Goal: Task Accomplishment & Management: Use online tool/utility

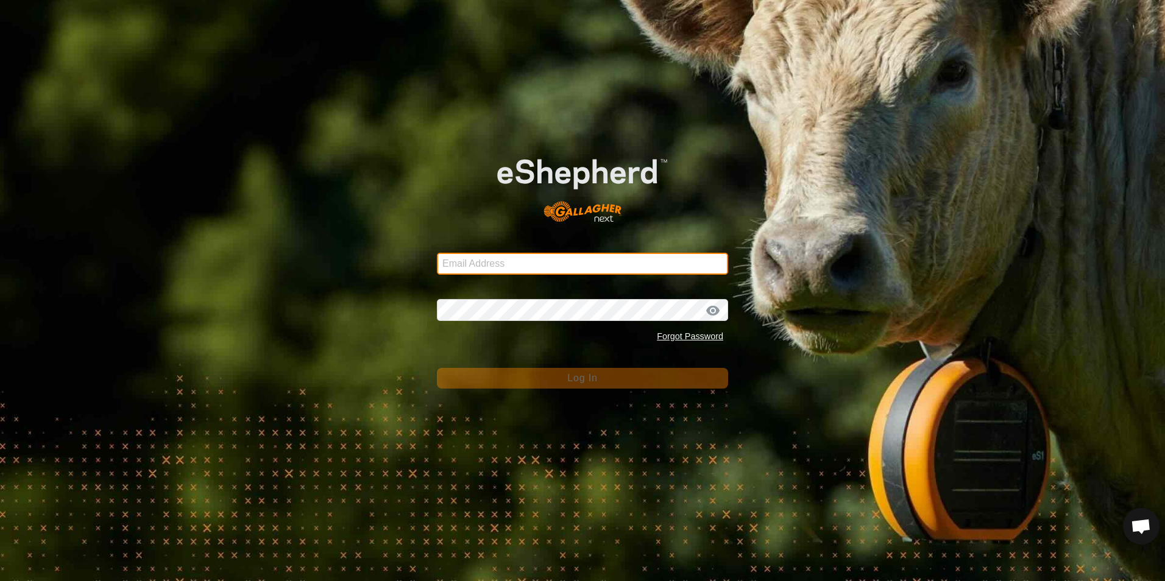
type input "[EMAIL_ADDRESS][DOMAIN_NAME]"
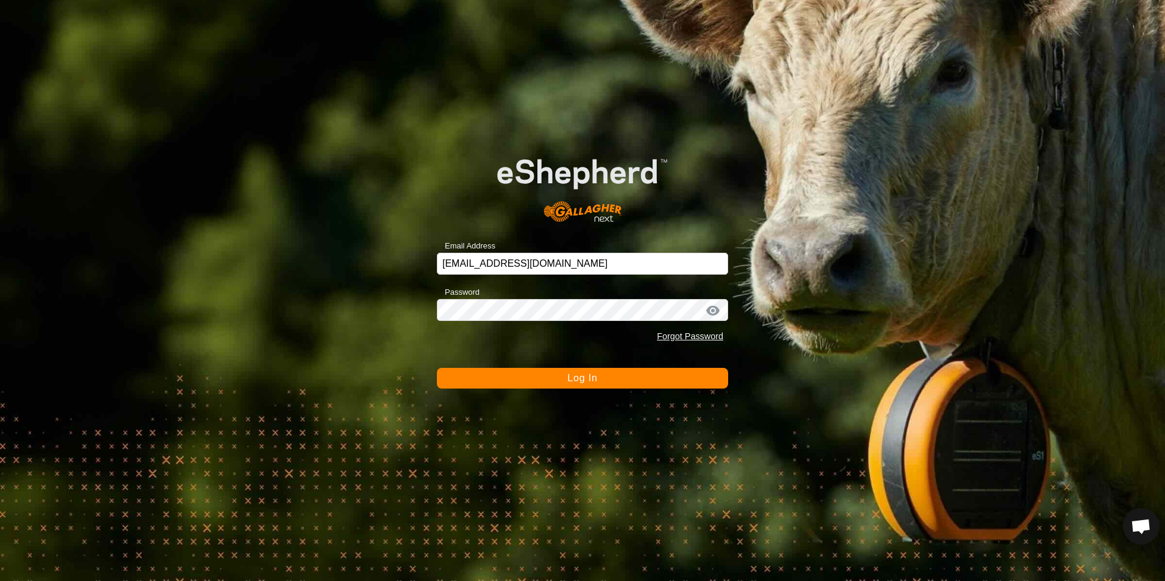
click at [606, 377] on button "Log In" at bounding box center [582, 378] width 291 height 21
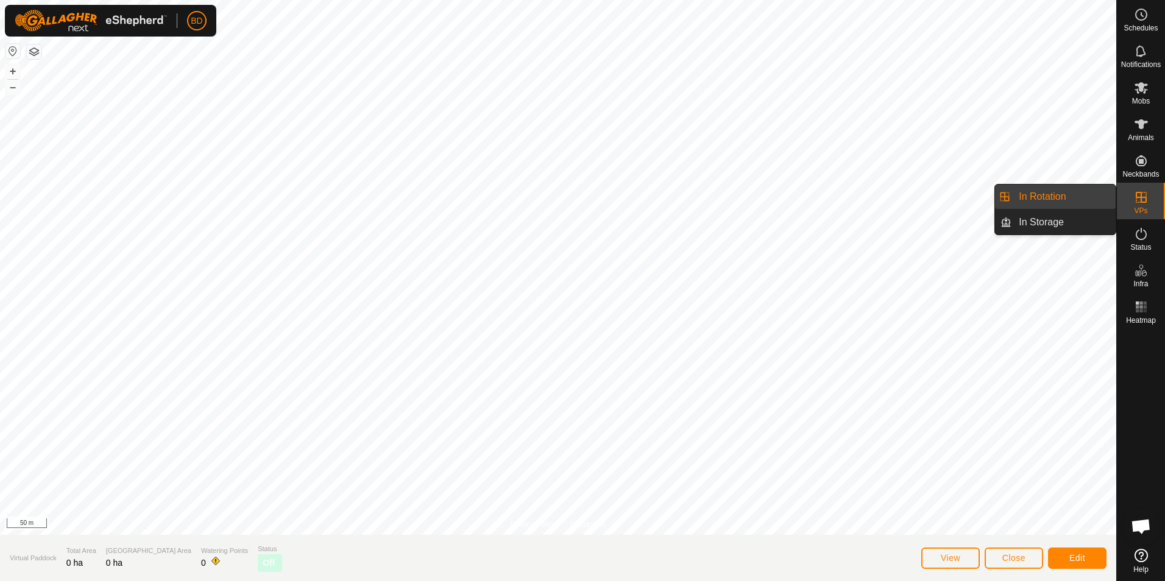
drag, startPoint x: 1051, startPoint y: 200, endPoint x: 1018, endPoint y: 205, distance: 33.8
click at [1051, 200] on link "In Rotation" at bounding box center [1064, 197] width 104 height 24
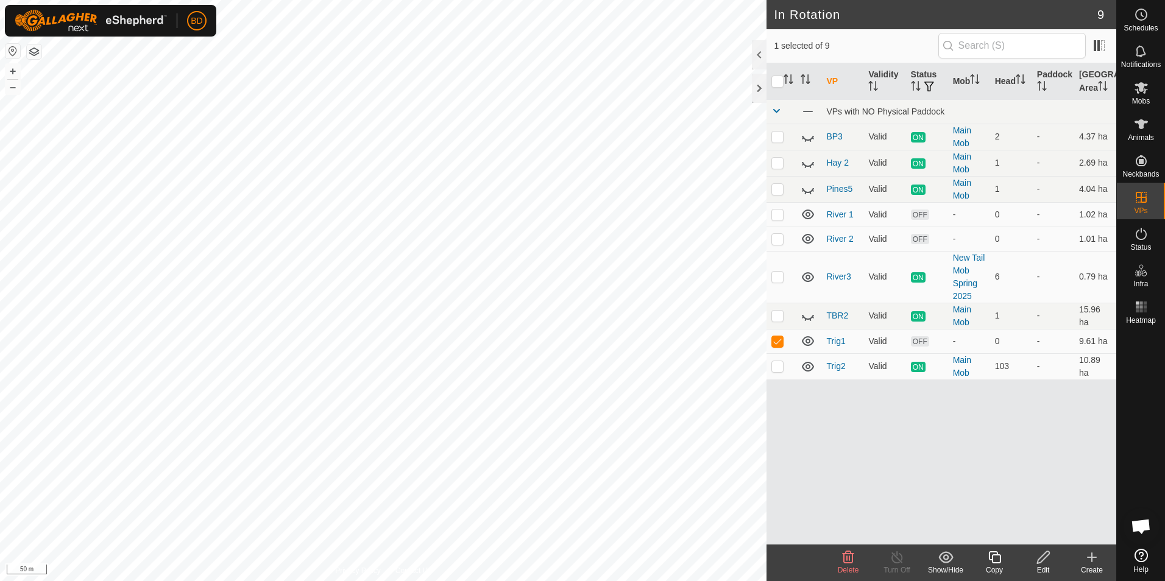
click at [850, 561] on icon at bounding box center [849, 557] width 12 height 12
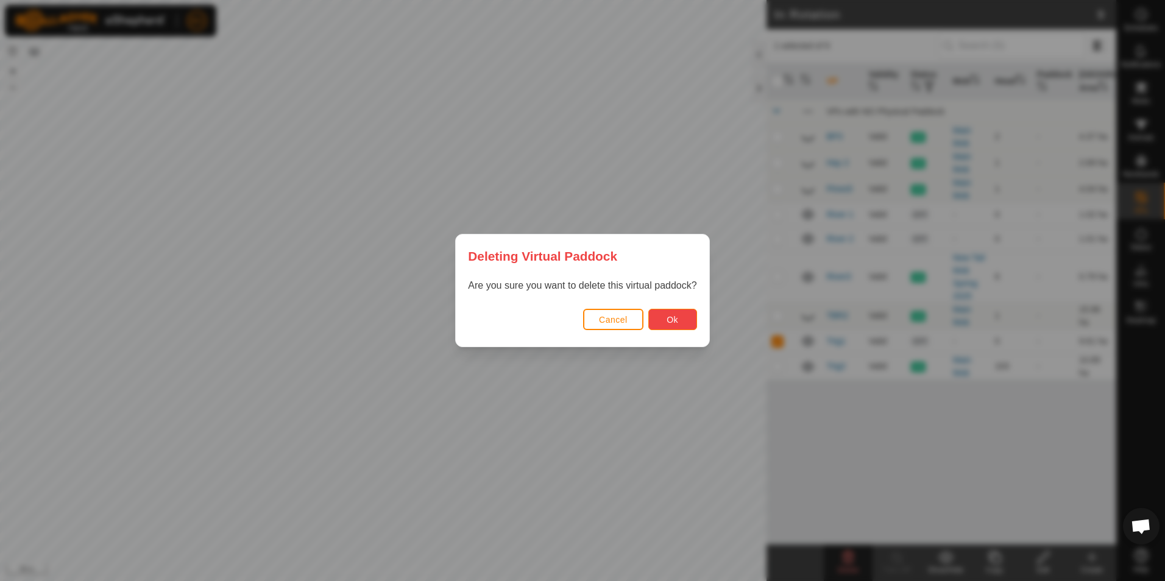
click at [672, 317] on span "Ok" at bounding box center [673, 320] width 12 height 10
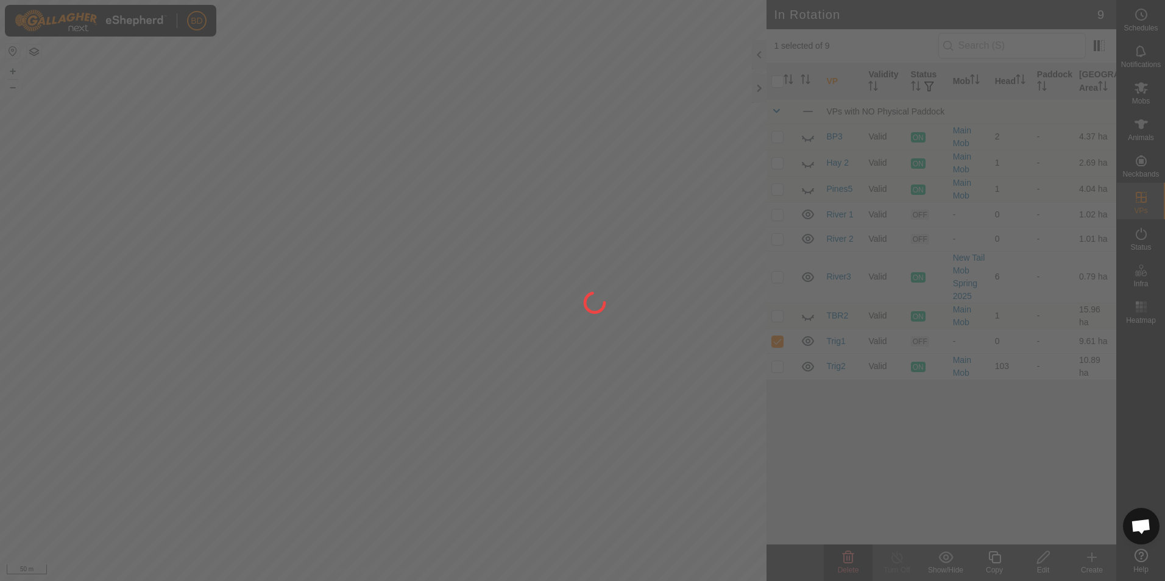
checkbox input "false"
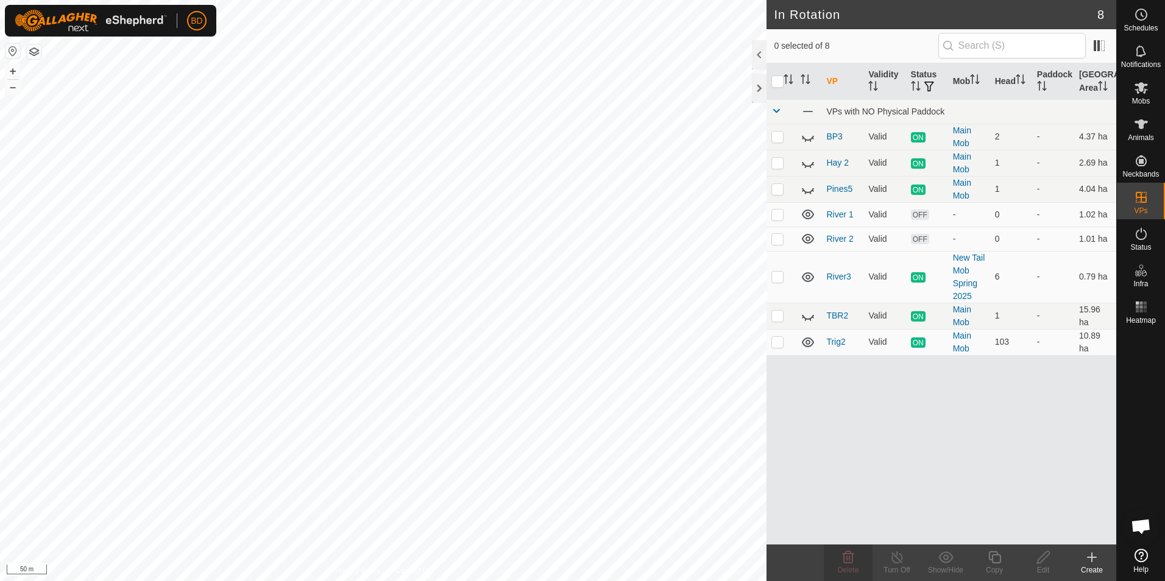
checkbox input "true"
click at [999, 566] on div "Copy" at bounding box center [994, 570] width 49 height 11
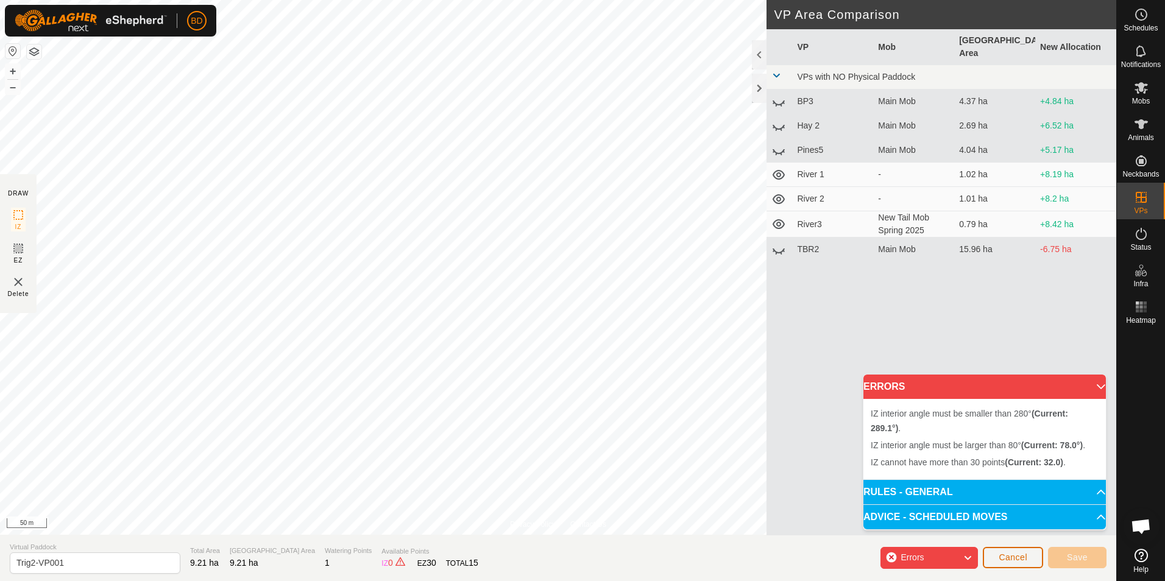
click at [1012, 556] on span "Cancel" at bounding box center [1013, 558] width 29 height 10
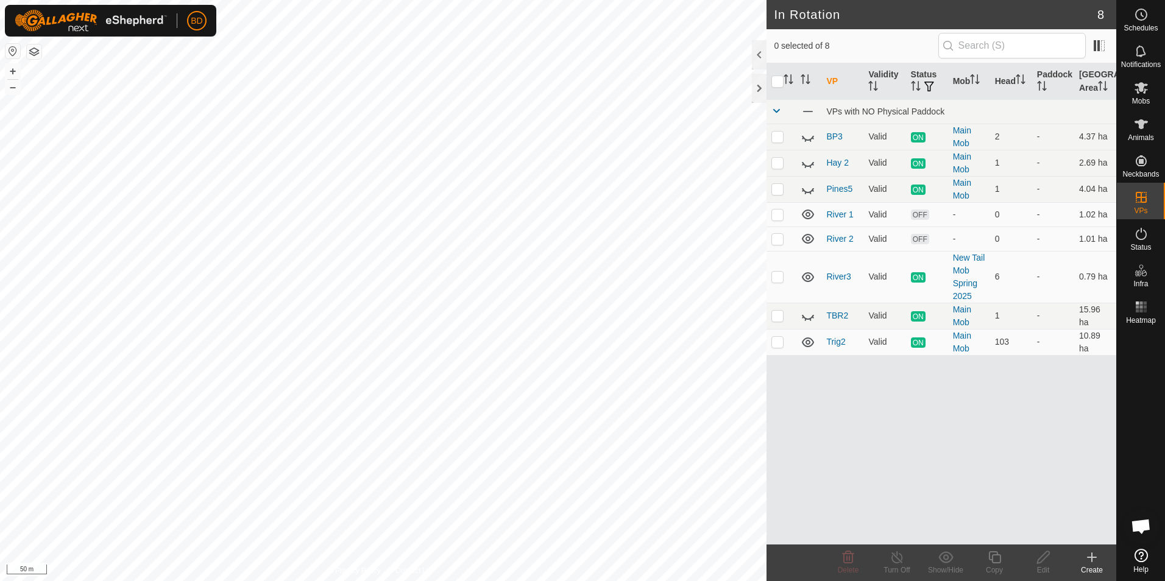
click at [1091, 562] on icon at bounding box center [1092, 557] width 15 height 15
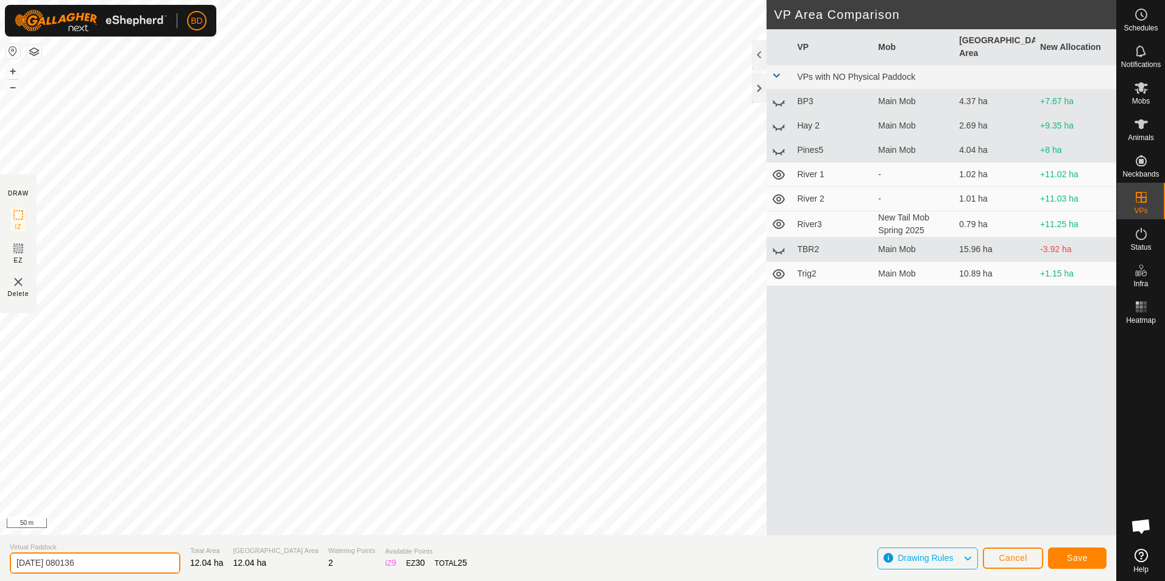
click at [108, 560] on input "[DATE] 080136" at bounding box center [95, 563] width 171 height 21
drag, startPoint x: 108, startPoint y: 561, endPoint x: 0, endPoint y: 551, distance: 108.3
click at [3, 551] on section "Virtual Paddock [DATE] 080136 Total Area 12.04 ha Grazing Area 12.04 ha Waterin…" at bounding box center [558, 558] width 1116 height 46
type input "Trig4"
click at [1088, 558] on button "Save" at bounding box center [1077, 558] width 58 height 21
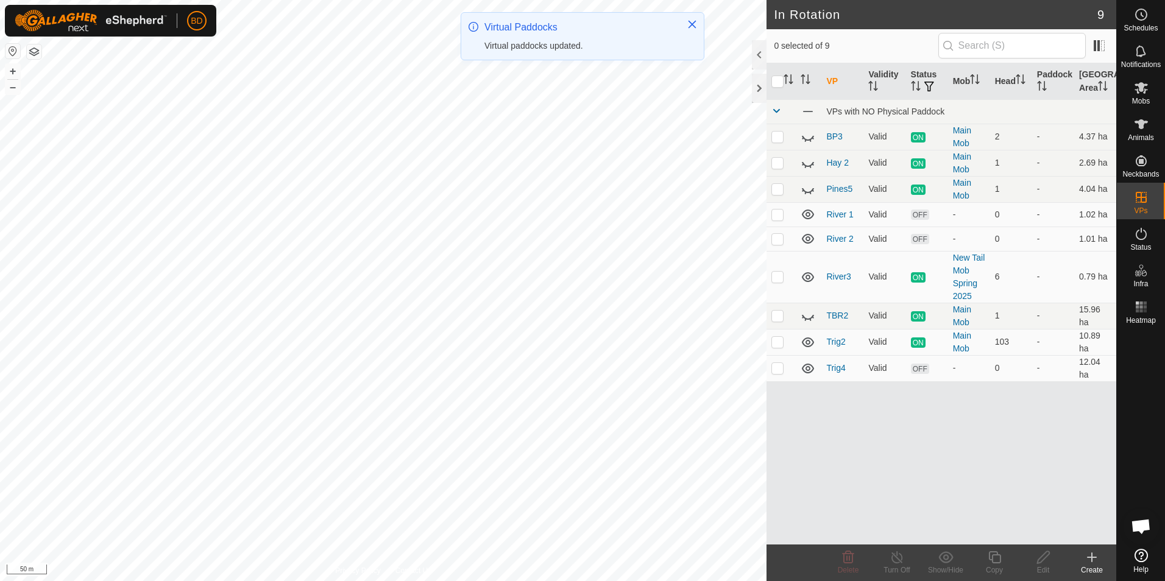
checkbox input "true"
click at [900, 563] on icon at bounding box center [897, 557] width 15 height 15
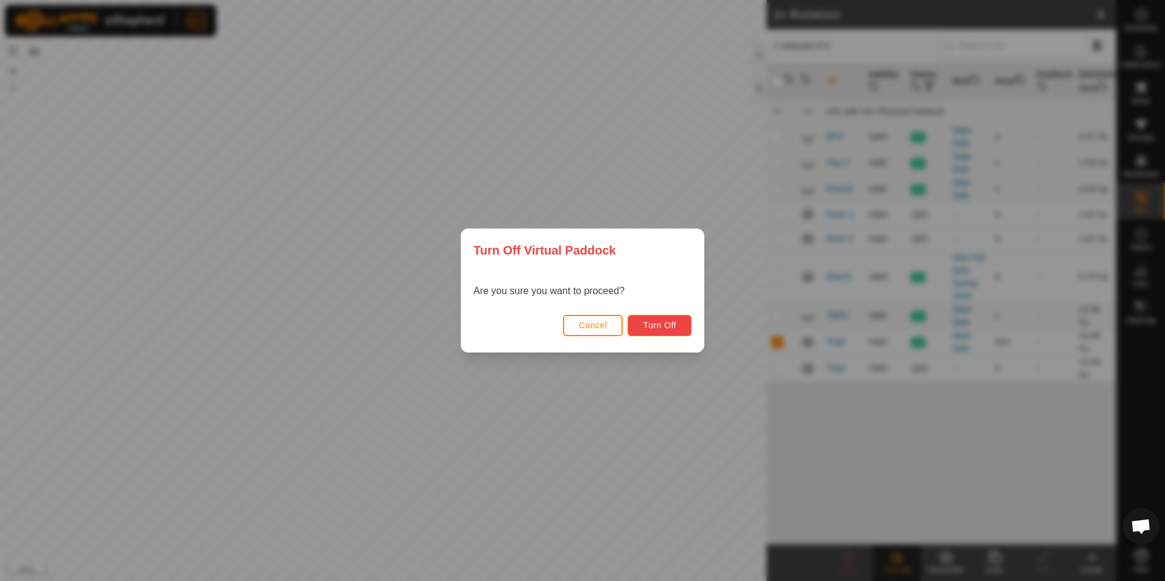
click at [665, 324] on span "Turn Off" at bounding box center [660, 326] width 34 height 10
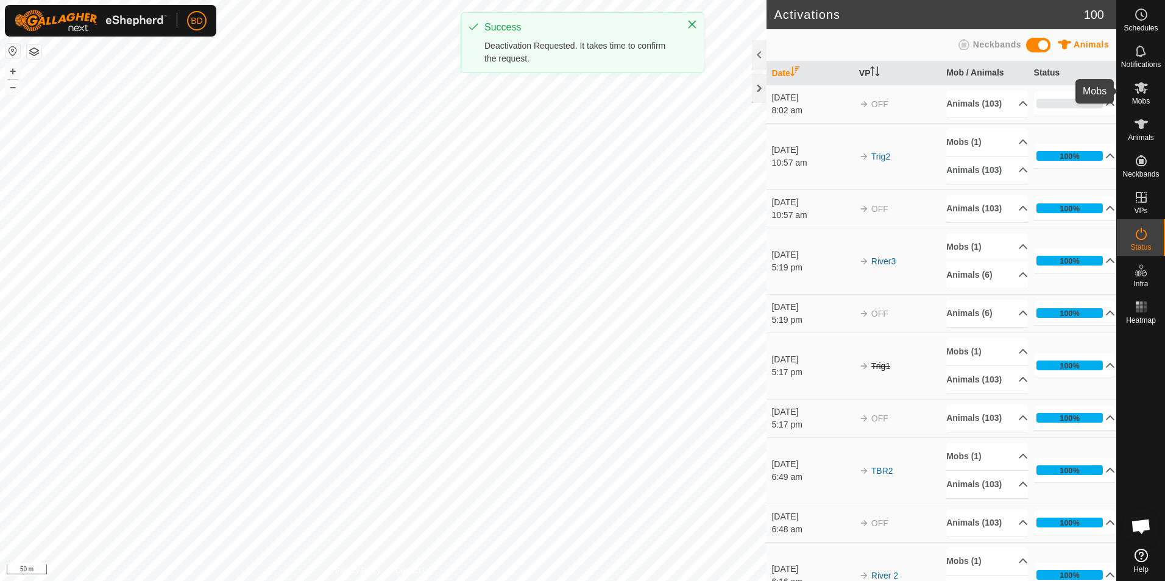
click at [1138, 93] on icon at bounding box center [1141, 88] width 13 height 12
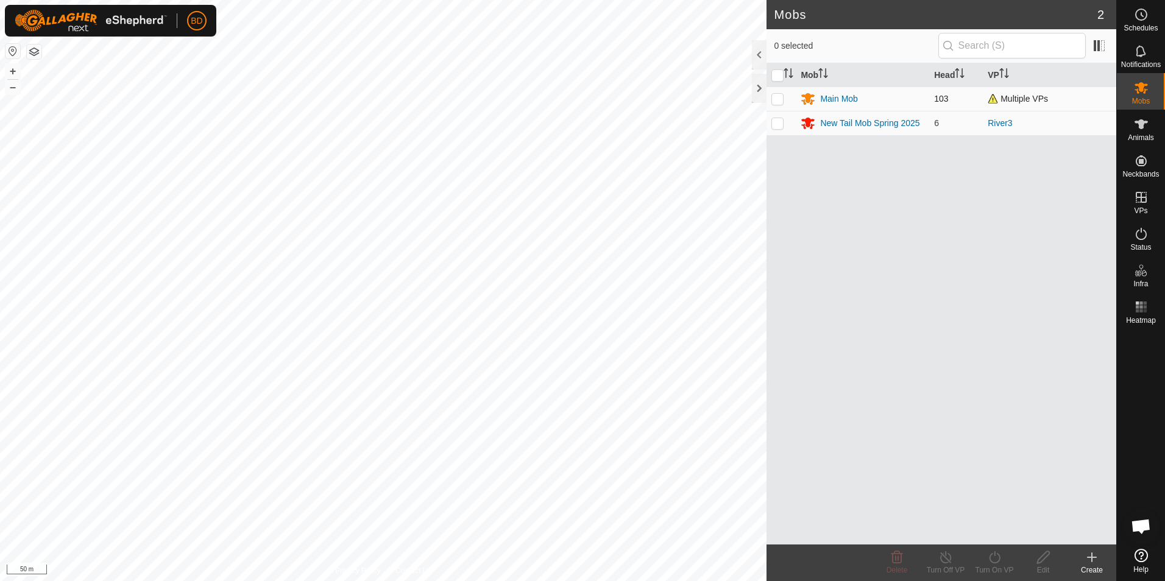
click at [781, 106] on td at bounding box center [781, 99] width 29 height 24
checkbox input "true"
click at [990, 567] on div "Turn On VP" at bounding box center [994, 570] width 49 height 11
click at [1000, 533] on link "Now" at bounding box center [1031, 531] width 121 height 24
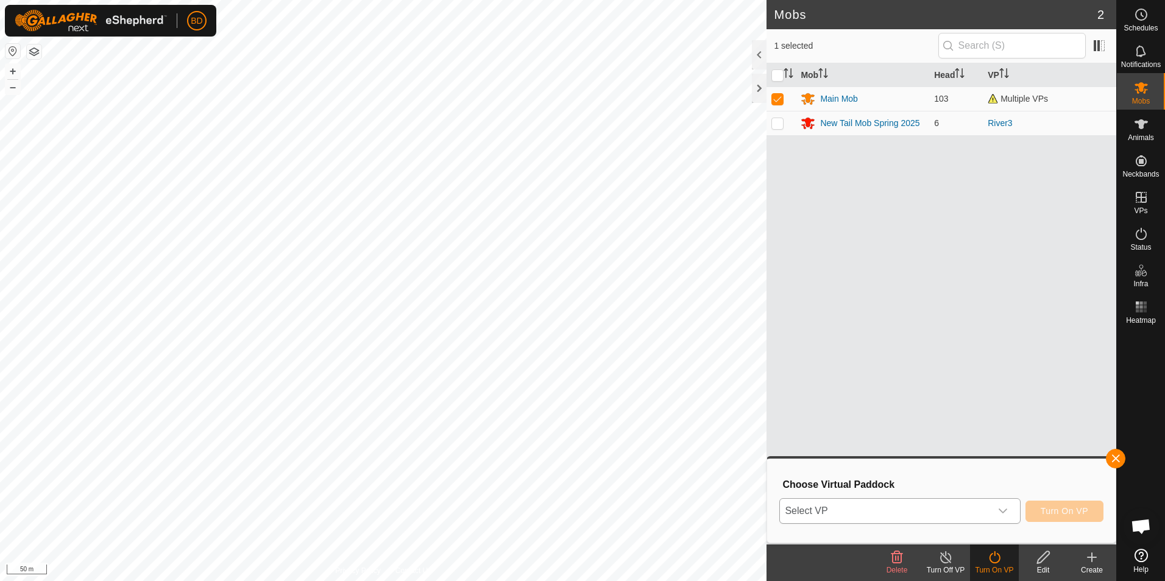
click at [1007, 514] on icon "dropdown trigger" at bounding box center [1003, 511] width 10 height 10
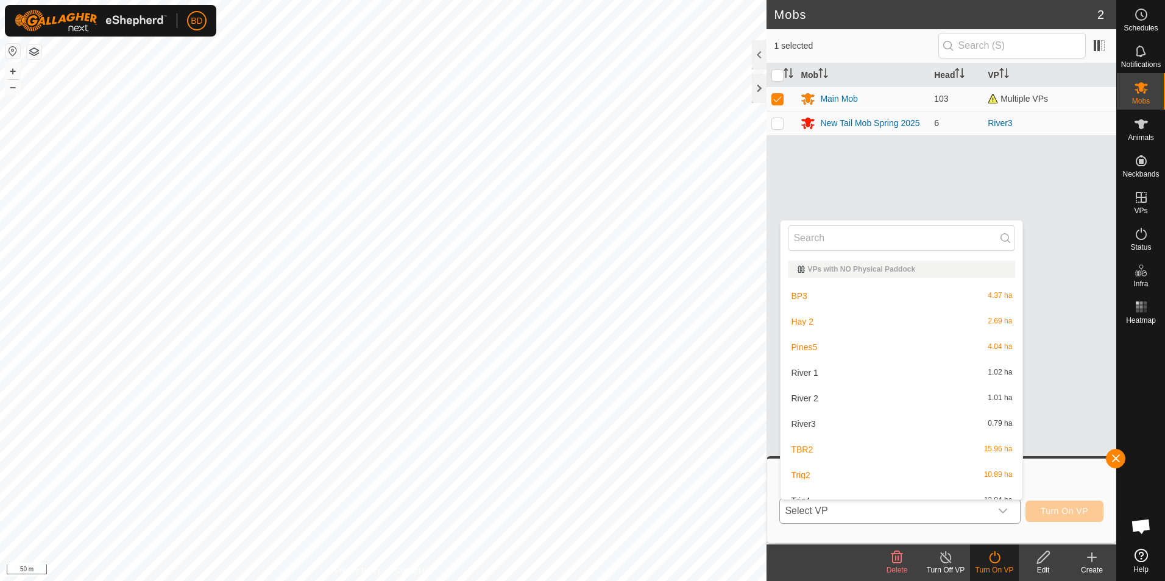
scroll to position [13, 0]
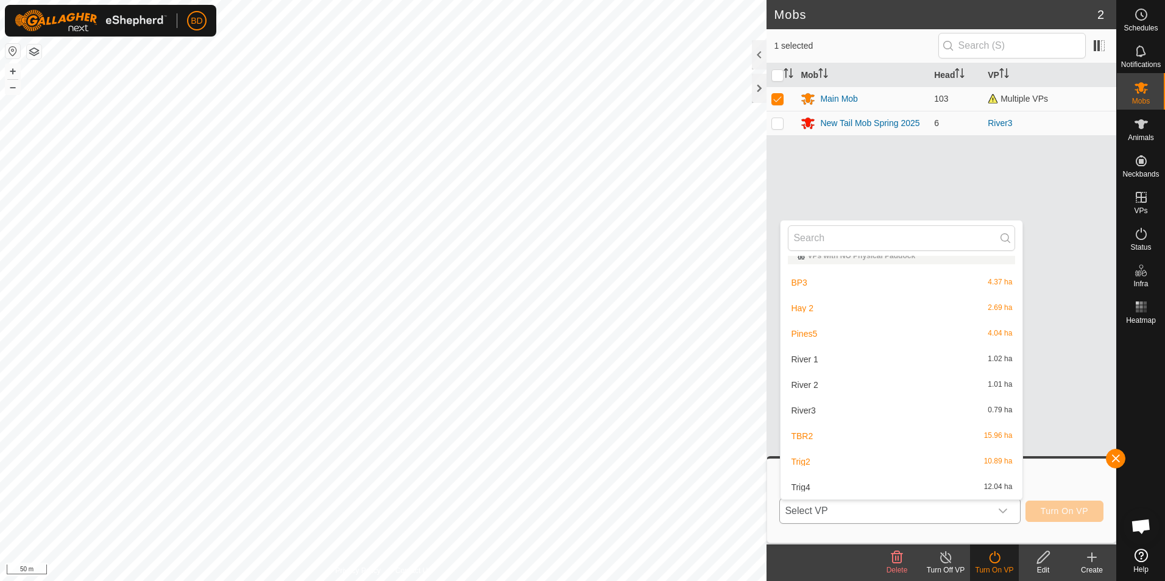
click at [836, 486] on li "Trig4 12.04 ha" at bounding box center [902, 487] width 242 height 24
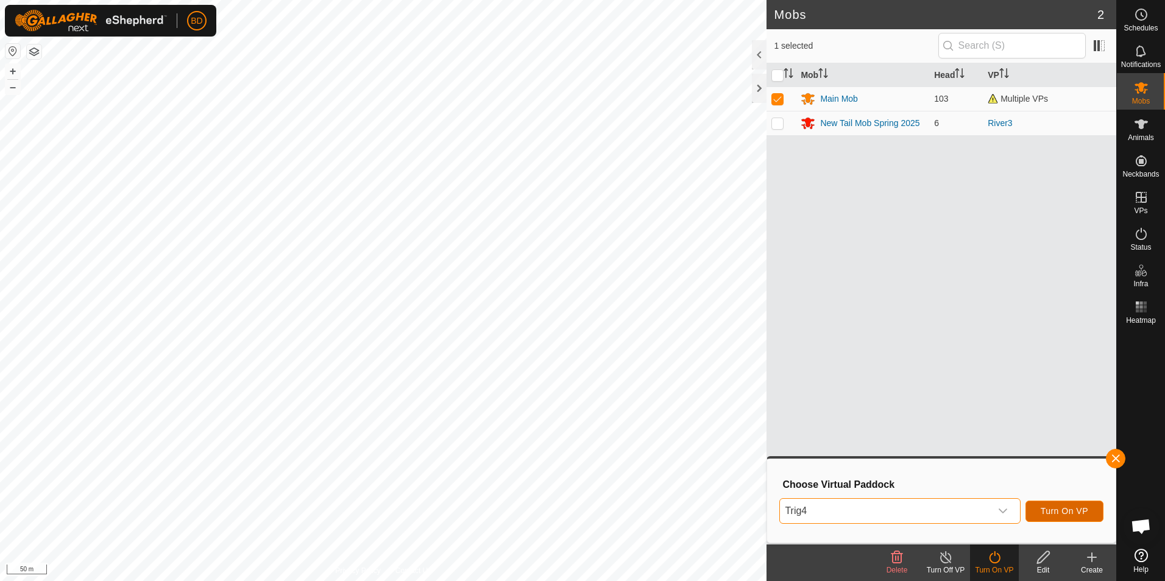
click at [1053, 511] on span "Turn On VP" at bounding box center [1065, 511] width 48 height 10
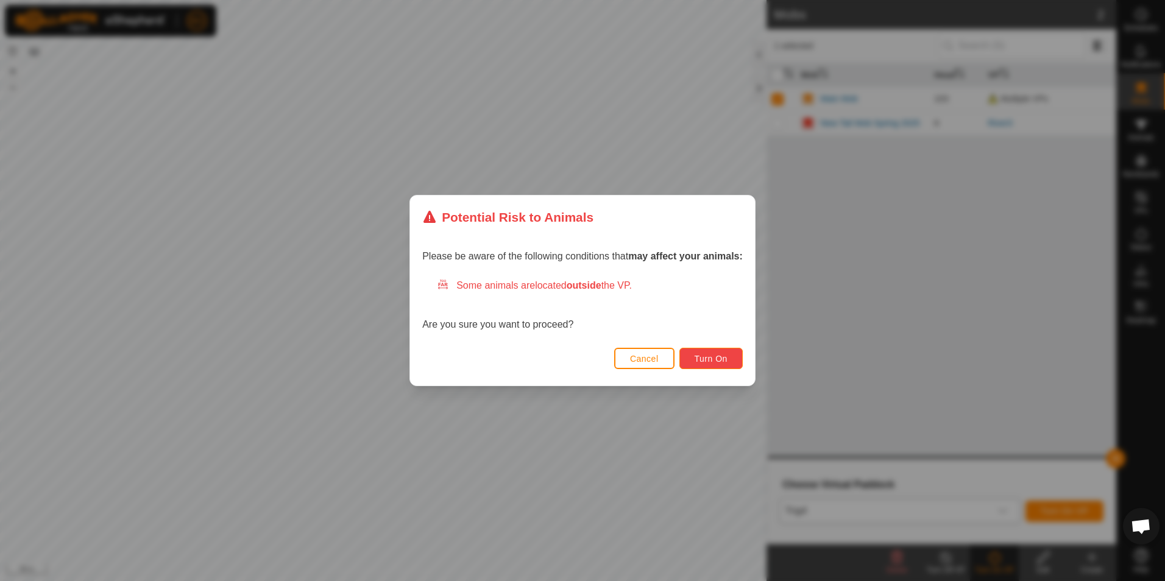
click at [728, 360] on button "Turn On" at bounding box center [710, 358] width 63 height 21
